Goal: Information Seeking & Learning: Learn about a topic

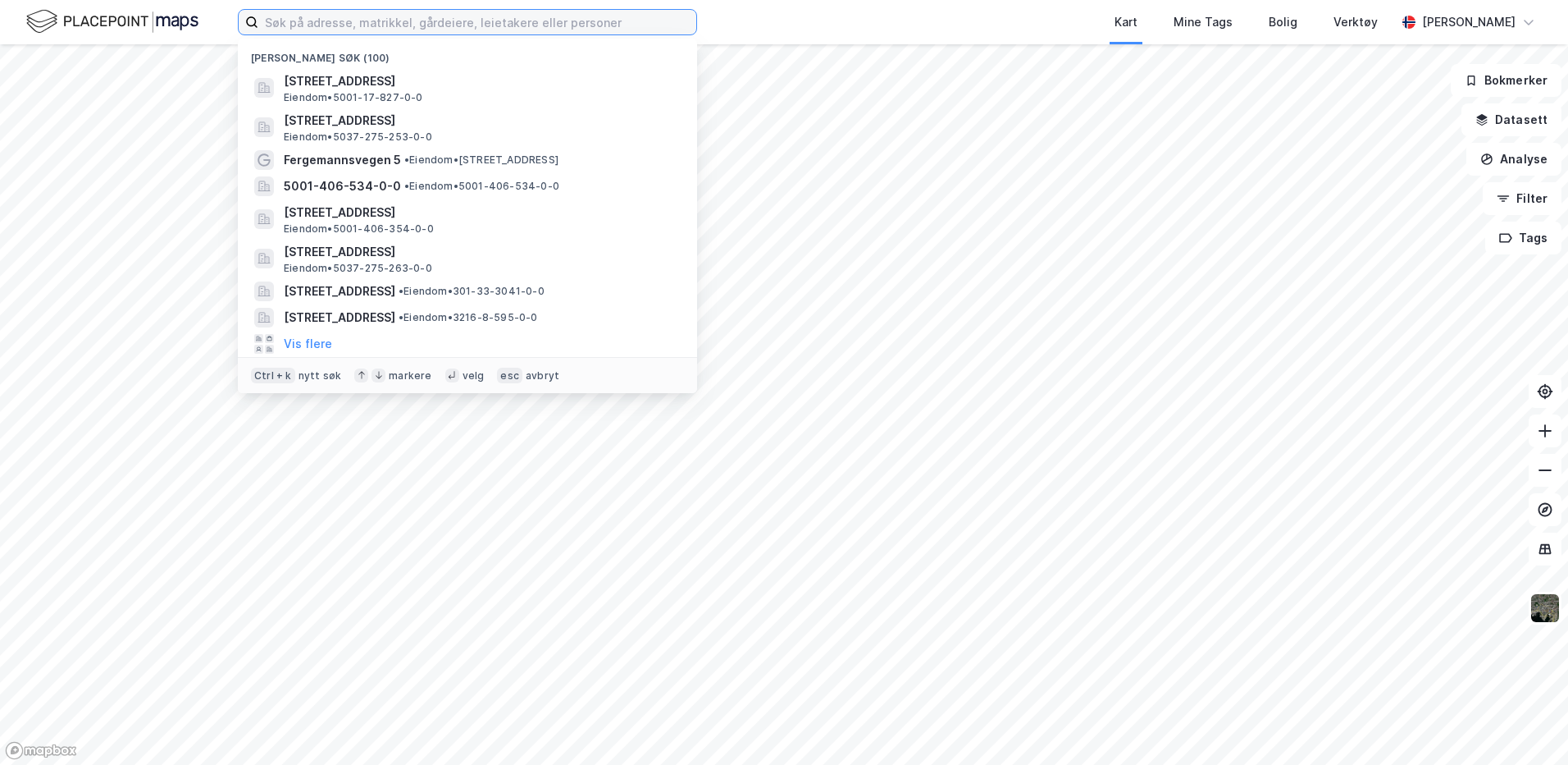
click at [368, 24] on input at bounding box center [477, 22] width 438 height 25
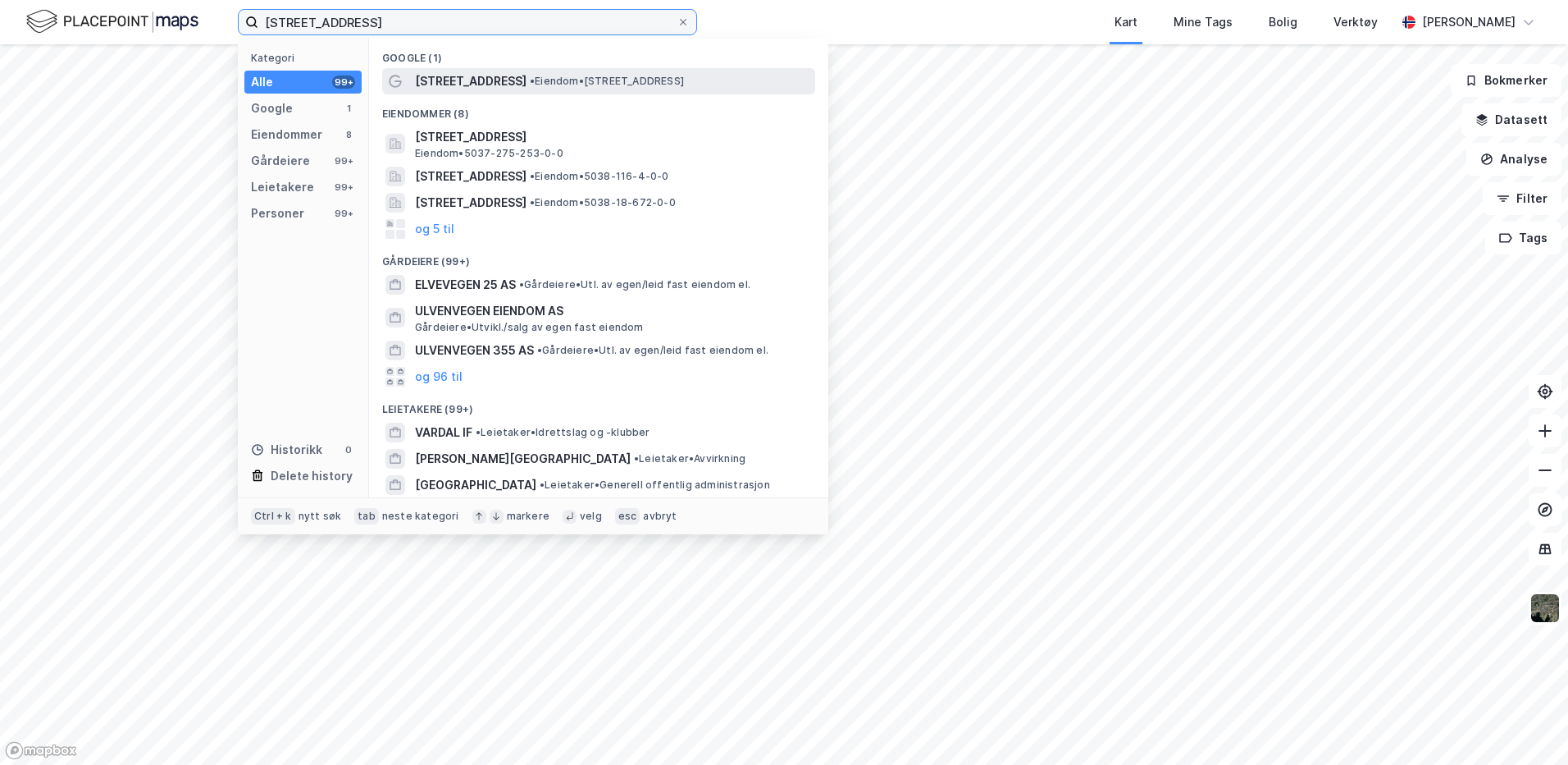
type input "[STREET_ADDRESS]"
click at [530, 84] on span "•" at bounding box center [532, 80] width 5 height 12
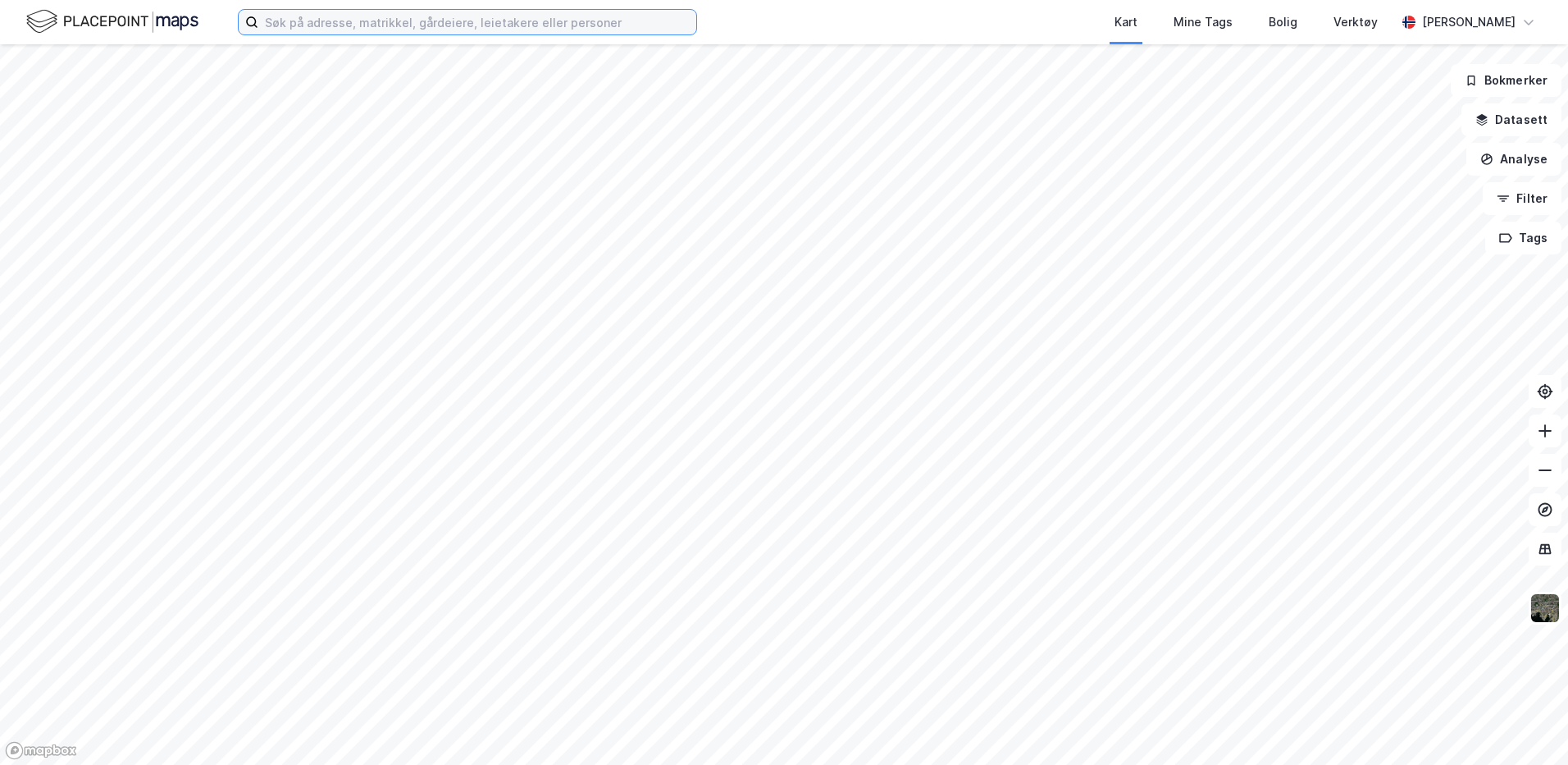
click at [592, 30] on input at bounding box center [477, 22] width 438 height 25
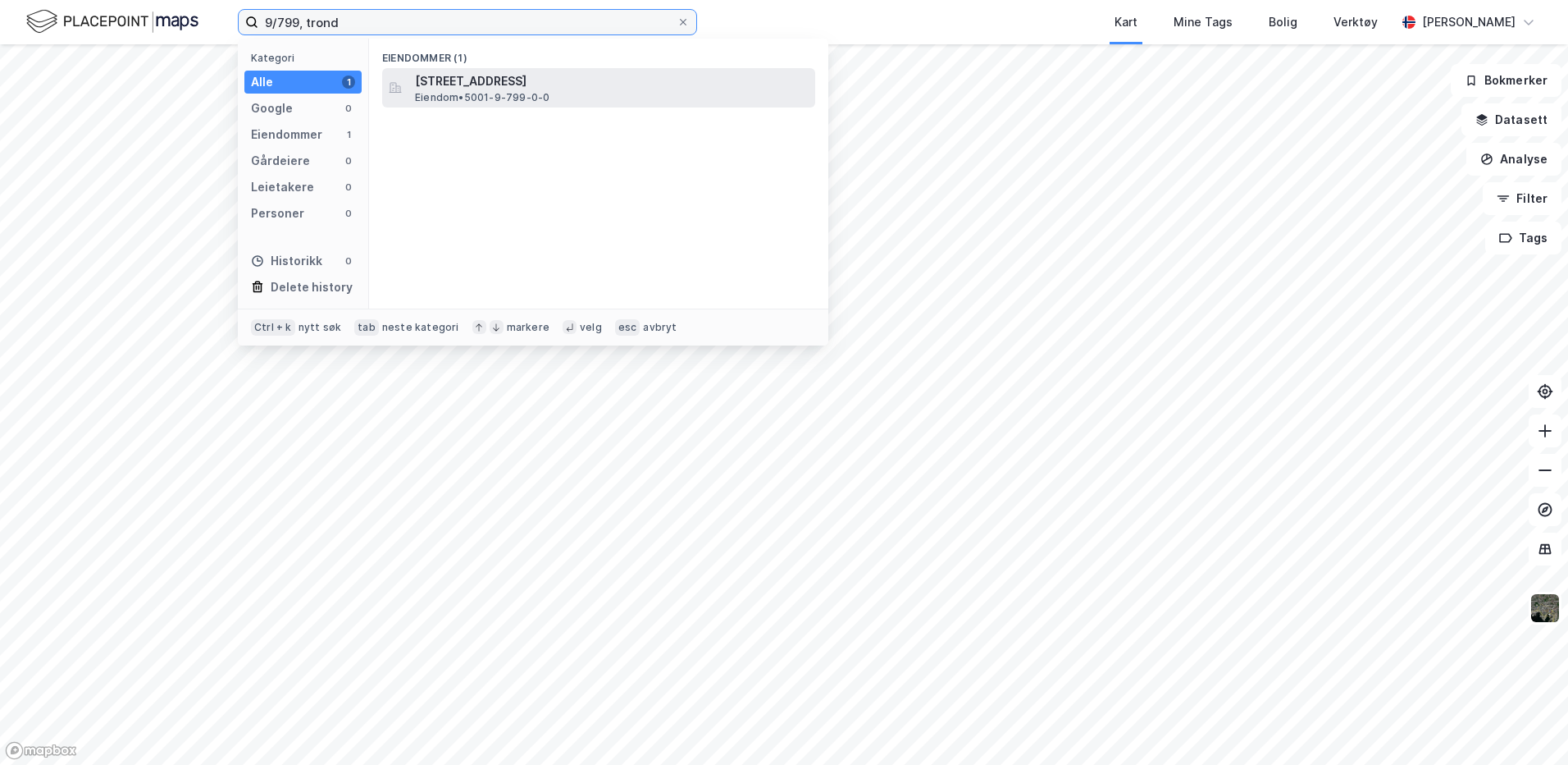
type input "9/799, trond"
click at [624, 93] on div "[STREET_ADDRESS] Eiendom • 5001-9-799-0-0" at bounding box center [613, 88] width 397 height 33
